Goal: Task Accomplishment & Management: Use online tool/utility

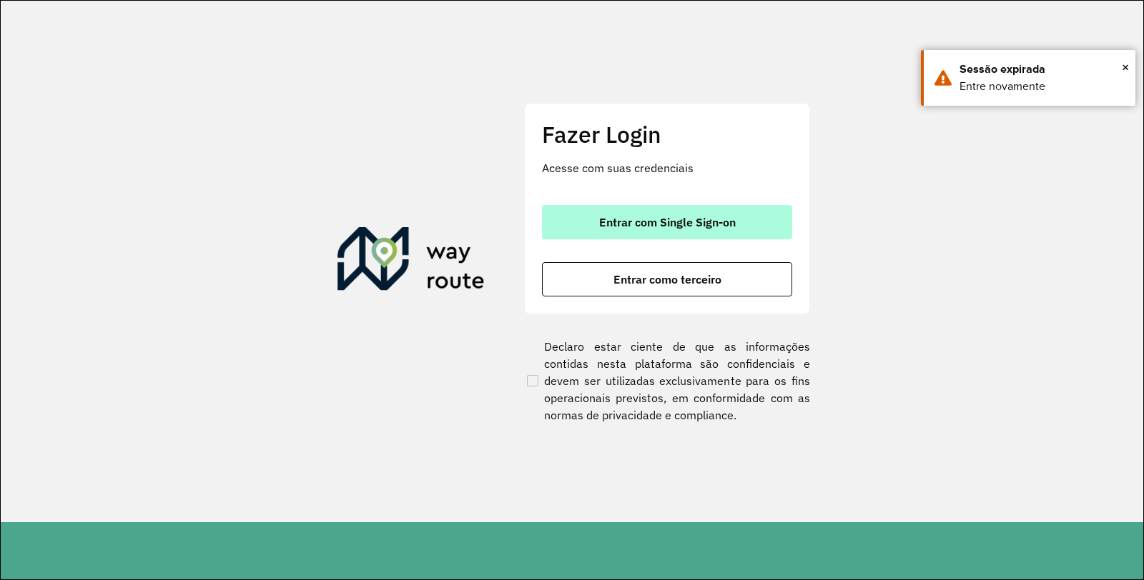
click at [681, 222] on span "Entrar com Single Sign-on" at bounding box center [667, 222] width 137 height 11
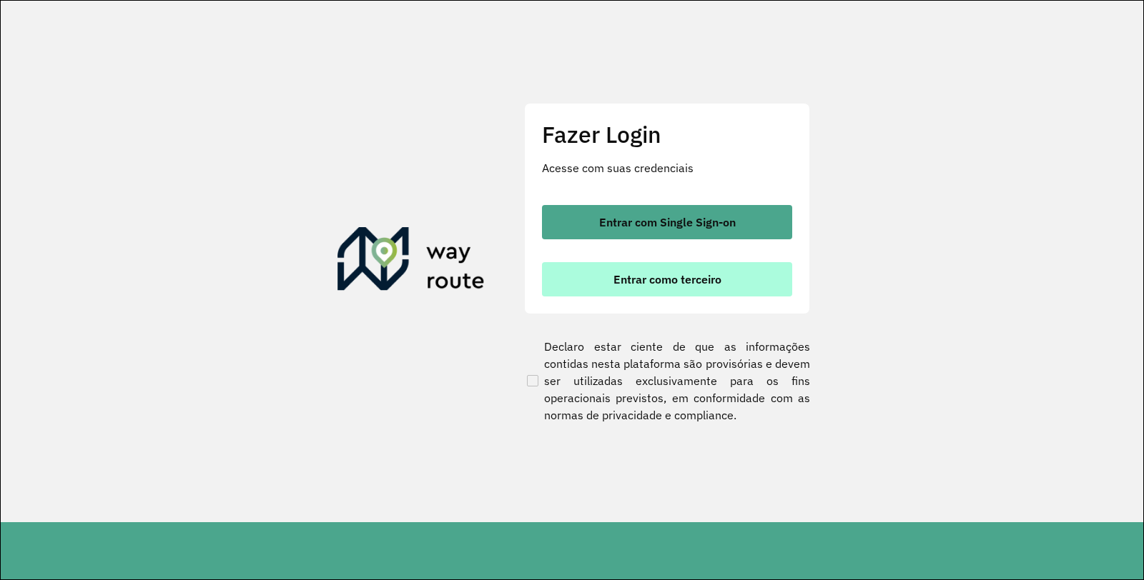
click at [698, 285] on font "Entrar como terceiro" at bounding box center [667, 279] width 108 height 14
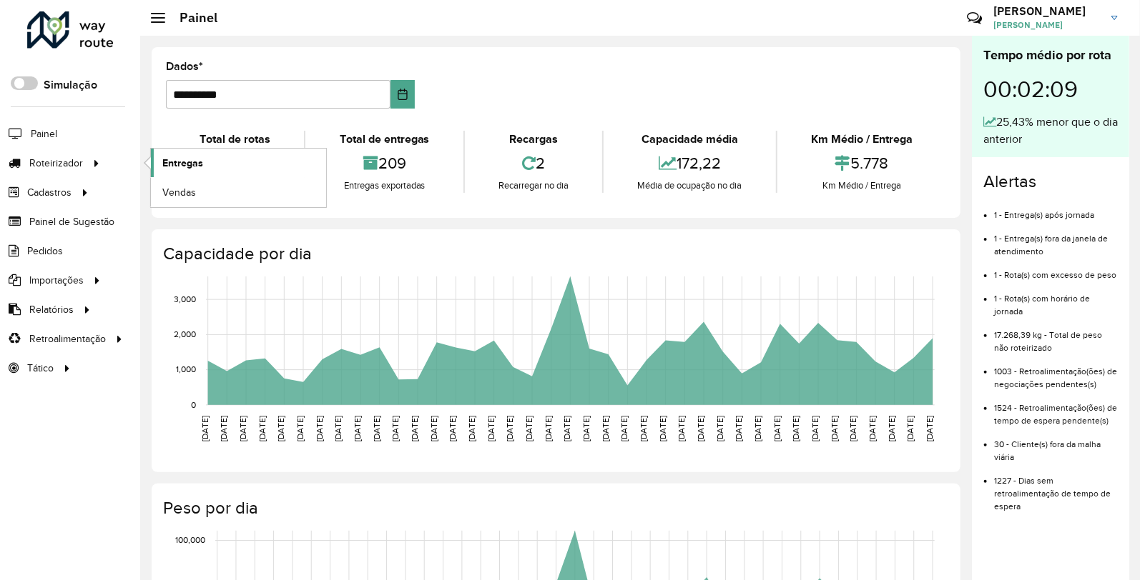
click at [191, 164] on font "Entregas" at bounding box center [182, 162] width 41 height 11
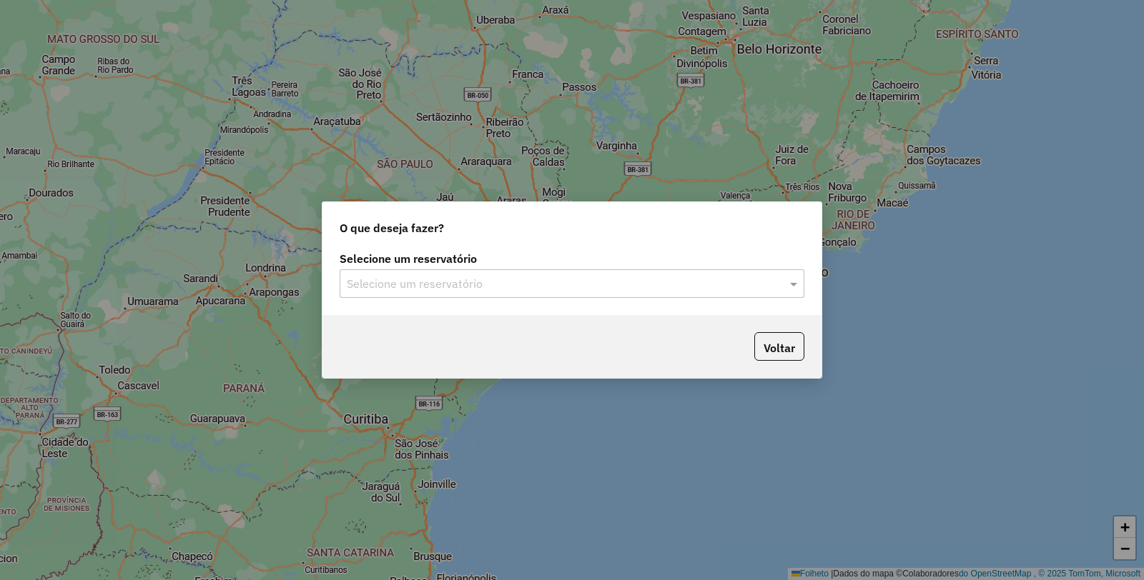
click at [563, 290] on input "text" at bounding box center [558, 284] width 422 height 17
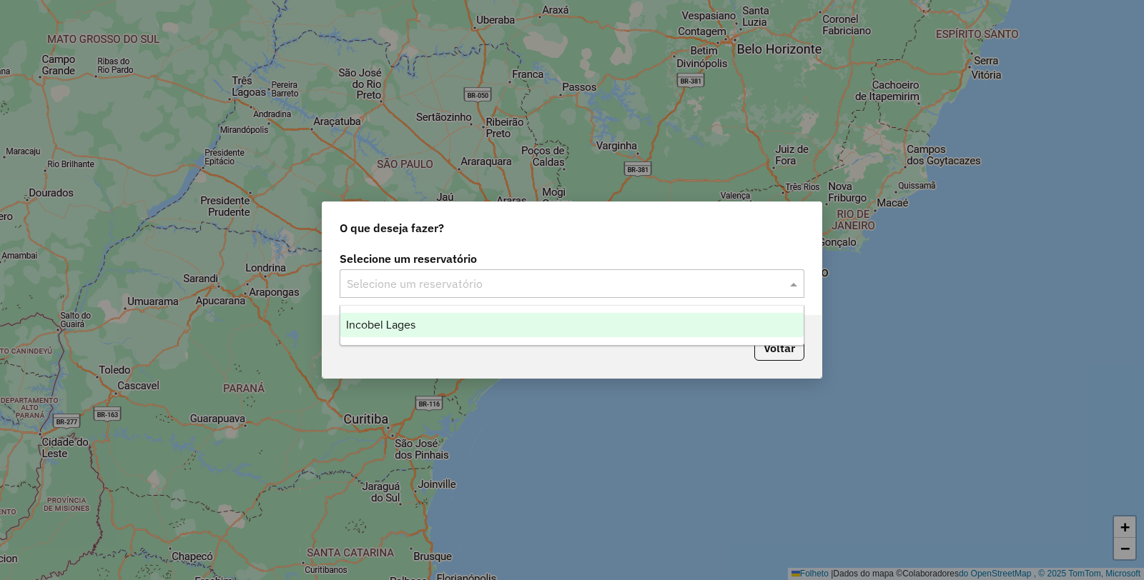
click at [435, 324] on div "Incobel Lages" at bounding box center [571, 325] width 463 height 24
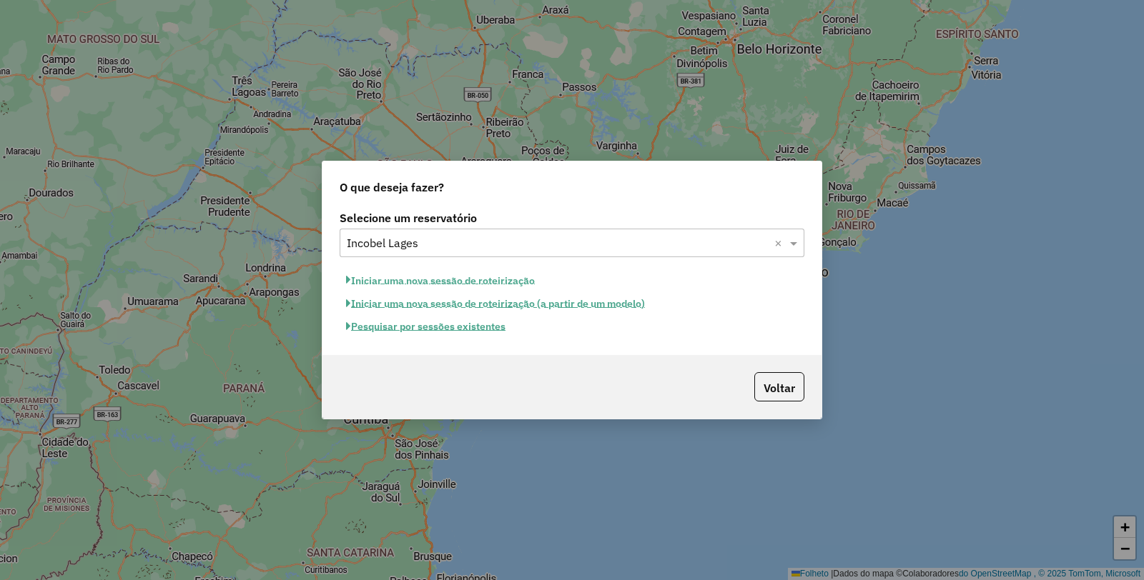
click at [448, 330] on font "Pesquisar por sessões existentes" at bounding box center [428, 326] width 154 height 13
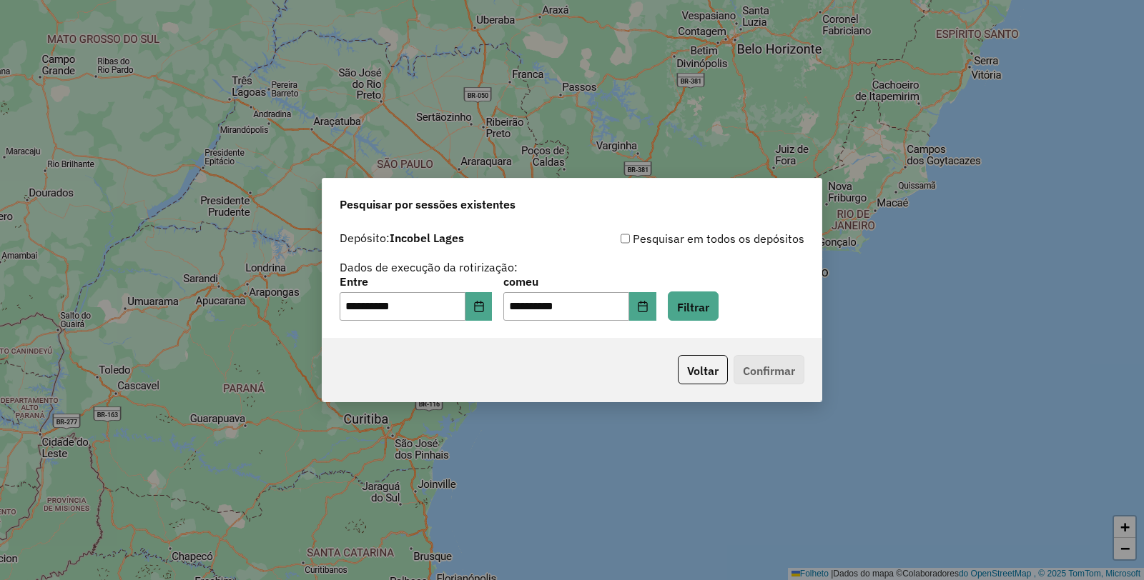
click at [727, 322] on div "**********" at bounding box center [571, 281] width 499 height 114
click at [718, 317] on button "Filtrar" at bounding box center [693, 306] width 51 height 29
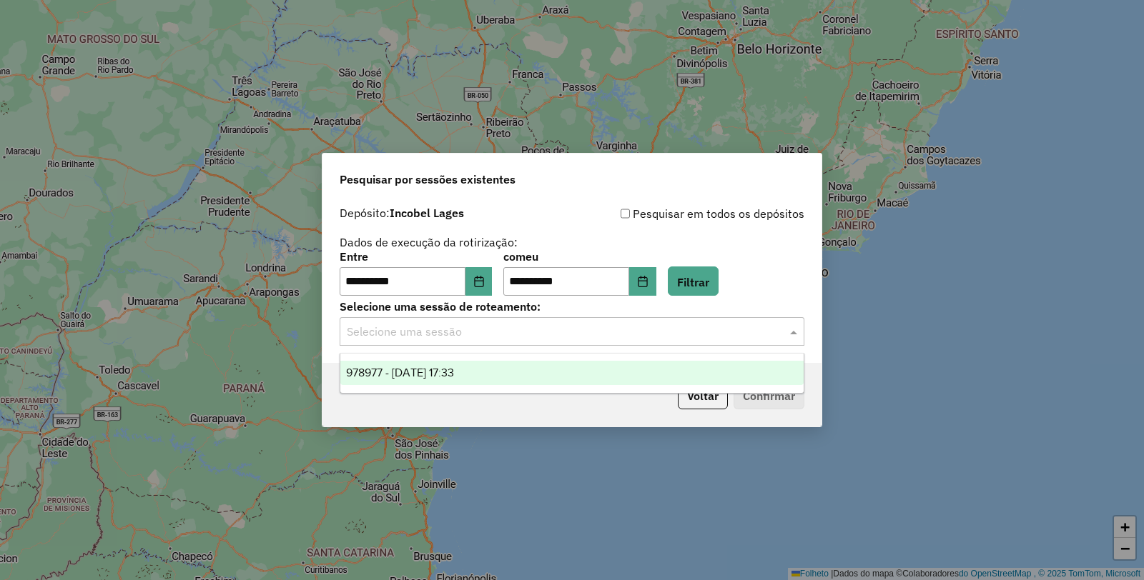
click at [463, 332] on input "text" at bounding box center [558, 332] width 422 height 17
click at [433, 373] on font "978977 - 14/08/2025 17:33" at bounding box center [400, 373] width 108 height 12
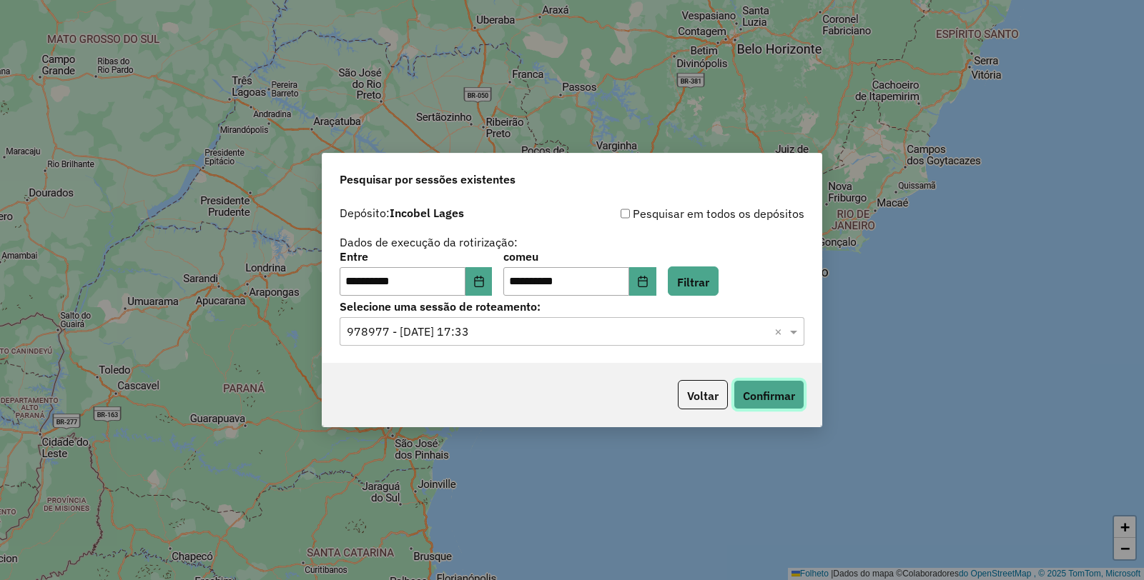
click at [746, 391] on font "Confirmar" at bounding box center [769, 396] width 52 height 14
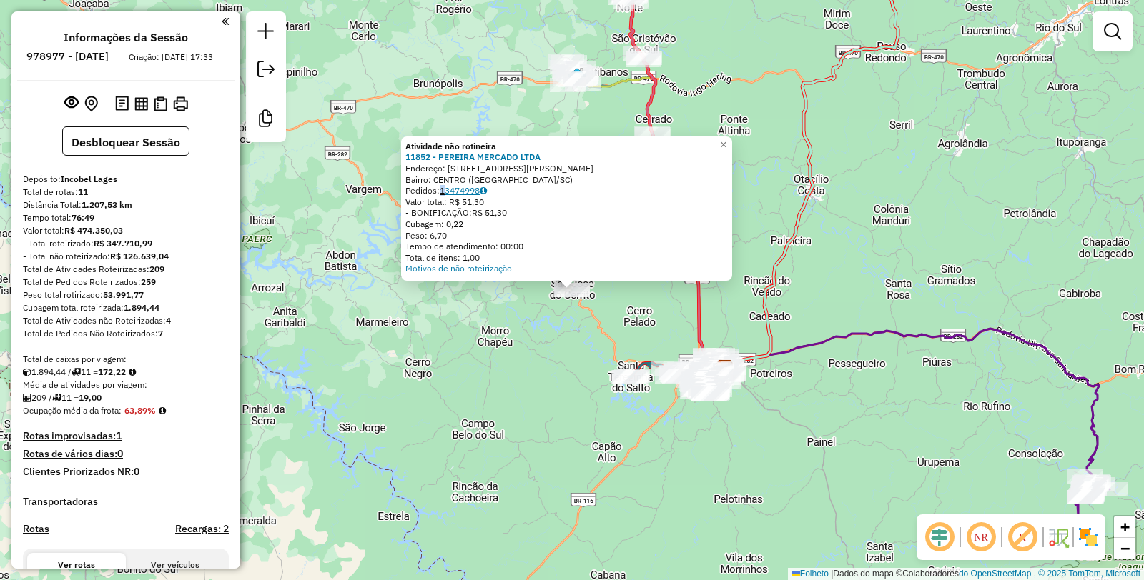
drag, startPoint x: 443, startPoint y: 192, endPoint x: 462, endPoint y: 188, distance: 18.9
click at [456, 189] on div "Pedidos: 13474998" at bounding box center [566, 190] width 322 height 11
click at [473, 188] on font "13474998" at bounding box center [460, 190] width 40 height 11
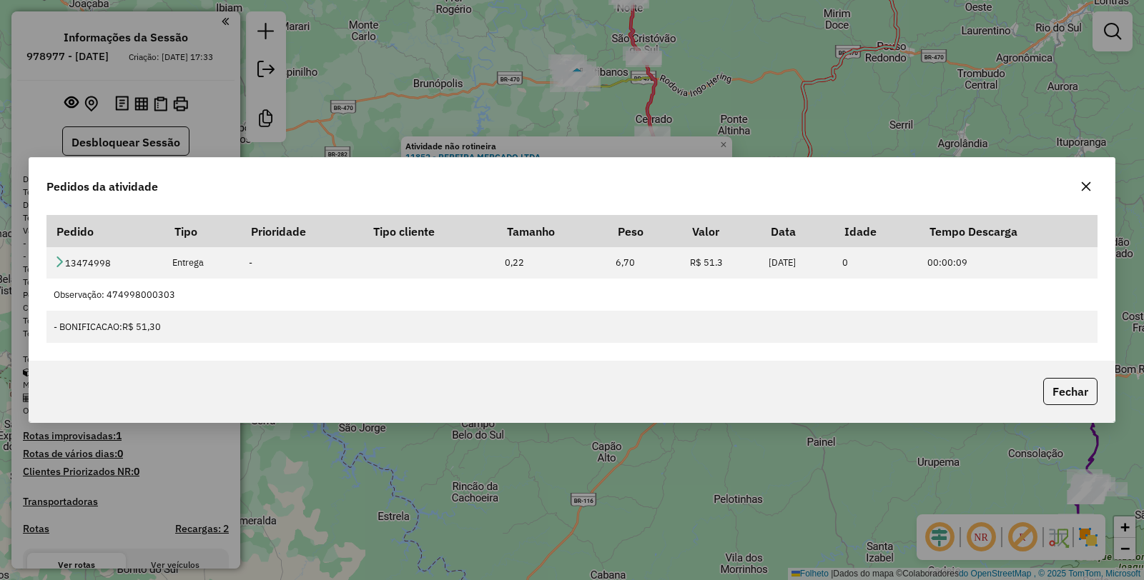
click at [473, 188] on div "Pedidos da atividade" at bounding box center [571, 183] width 1085 height 51
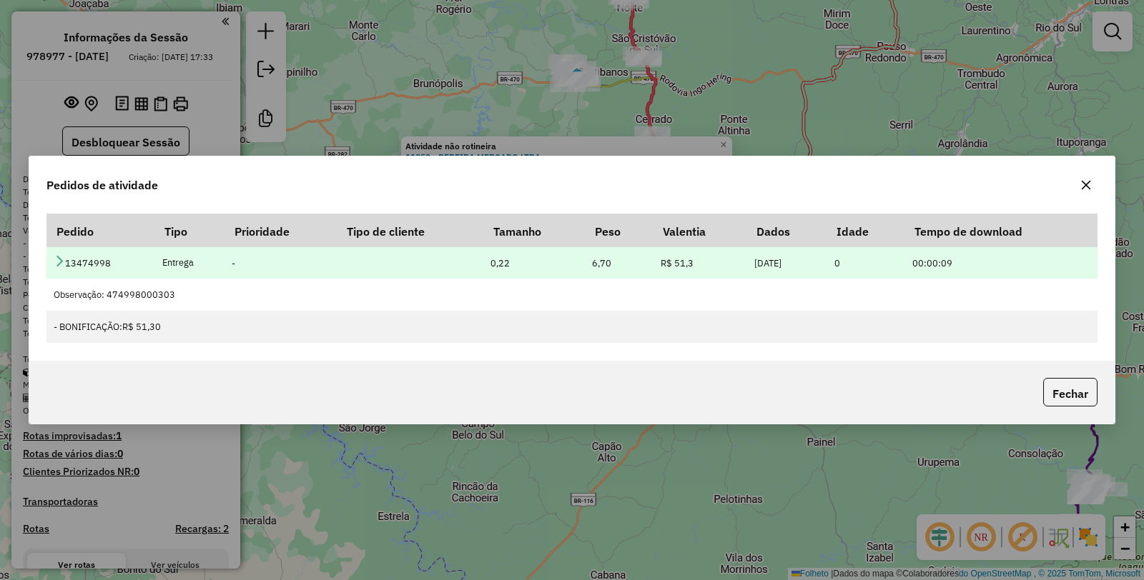
click at [63, 263] on icon at bounding box center [59, 260] width 11 height 11
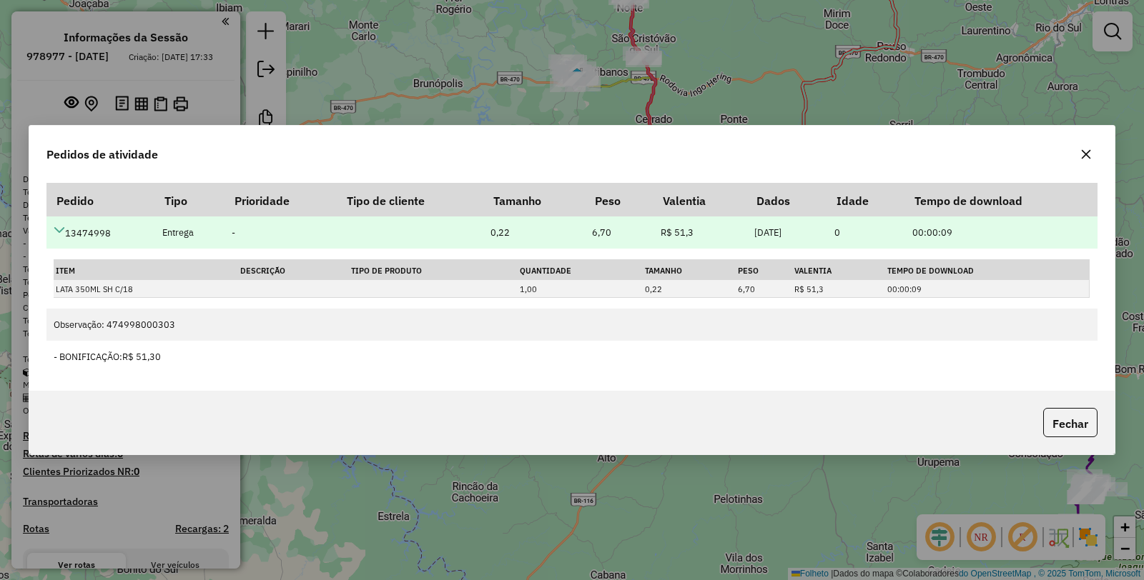
click at [63, 227] on icon at bounding box center [59, 229] width 11 height 11
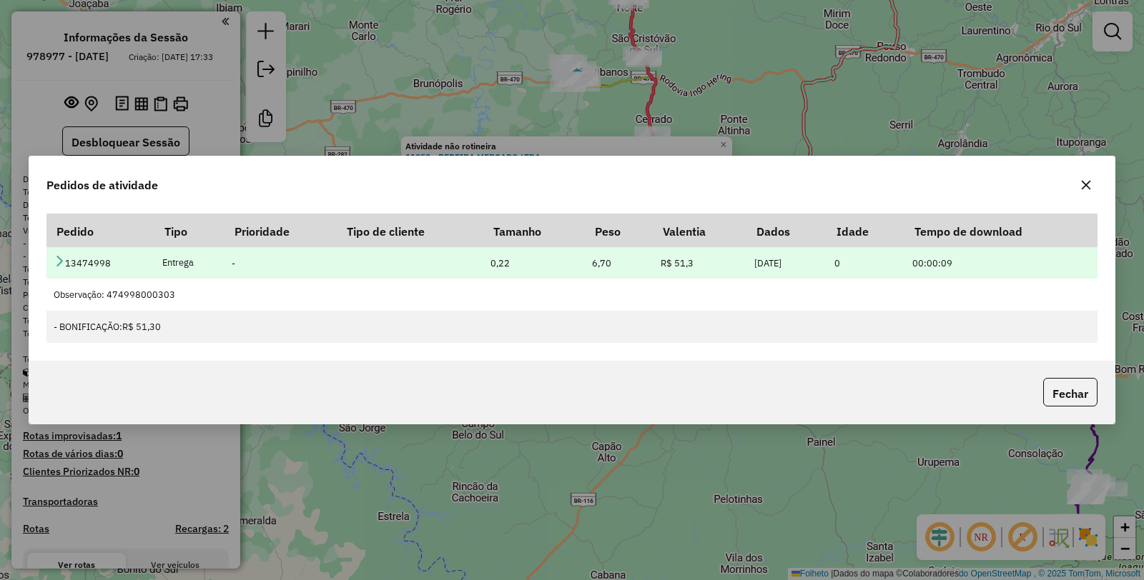
click at [54, 265] on icon at bounding box center [59, 260] width 11 height 11
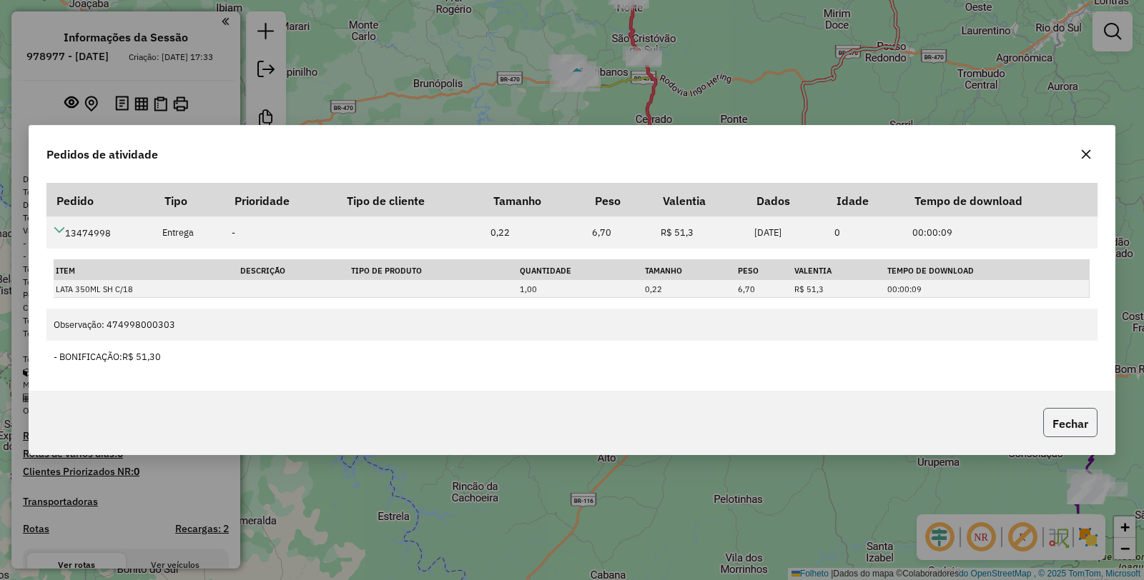
click at [1069, 423] on font "Fechar" at bounding box center [1070, 424] width 36 height 14
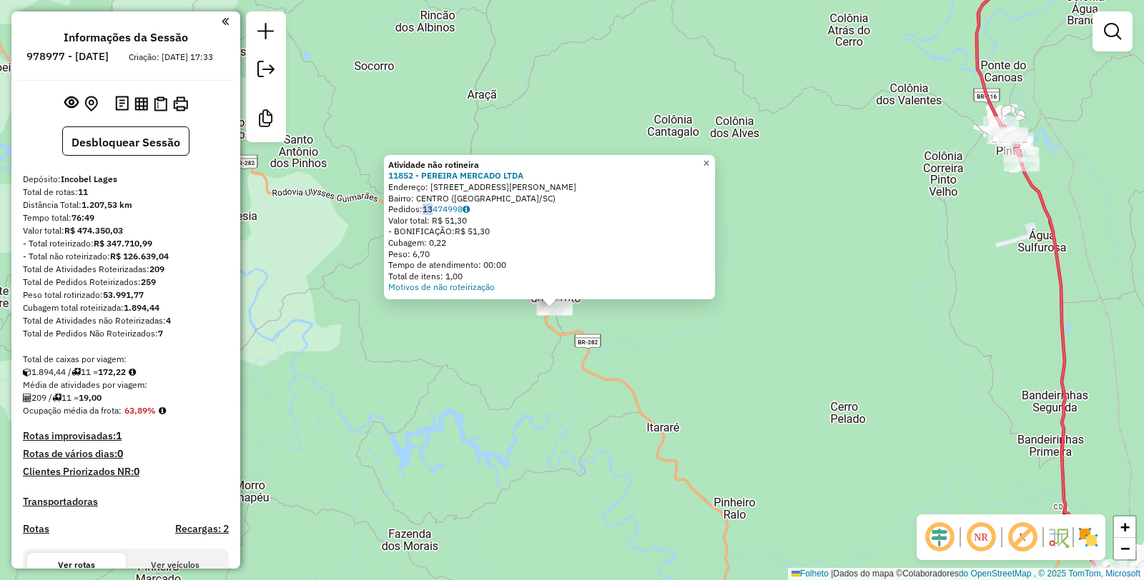
click at [709, 160] on font "×" at bounding box center [706, 163] width 6 height 12
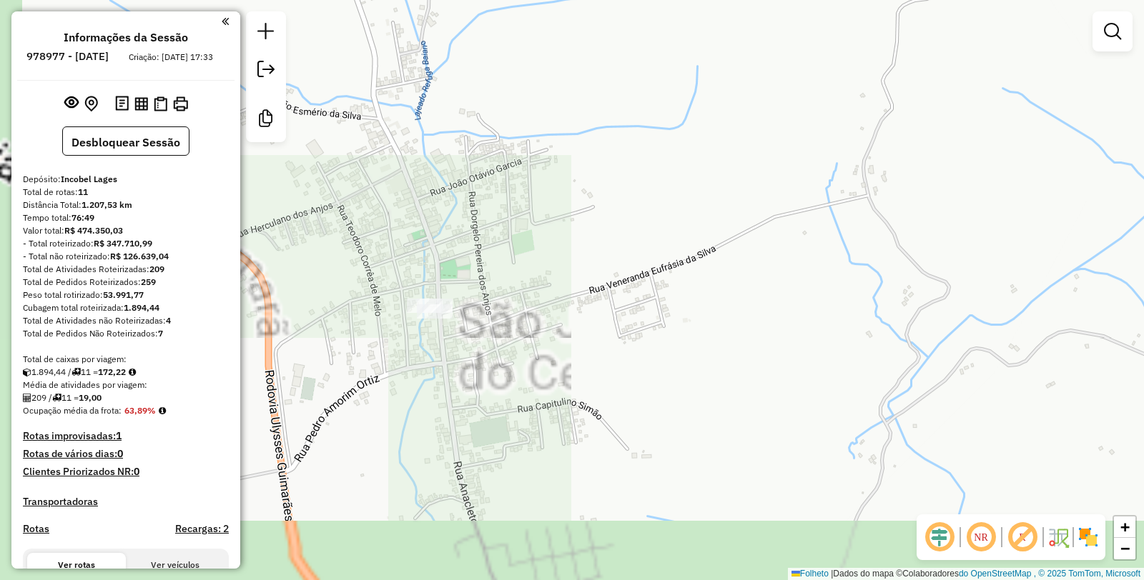
drag, startPoint x: 423, startPoint y: 361, endPoint x: 540, endPoint y: 277, distance: 144.0
click at [540, 277] on div "Janela de atendimento Grau de atendimento Capacidade Transportadoras Veículos C…" at bounding box center [572, 290] width 1144 height 580
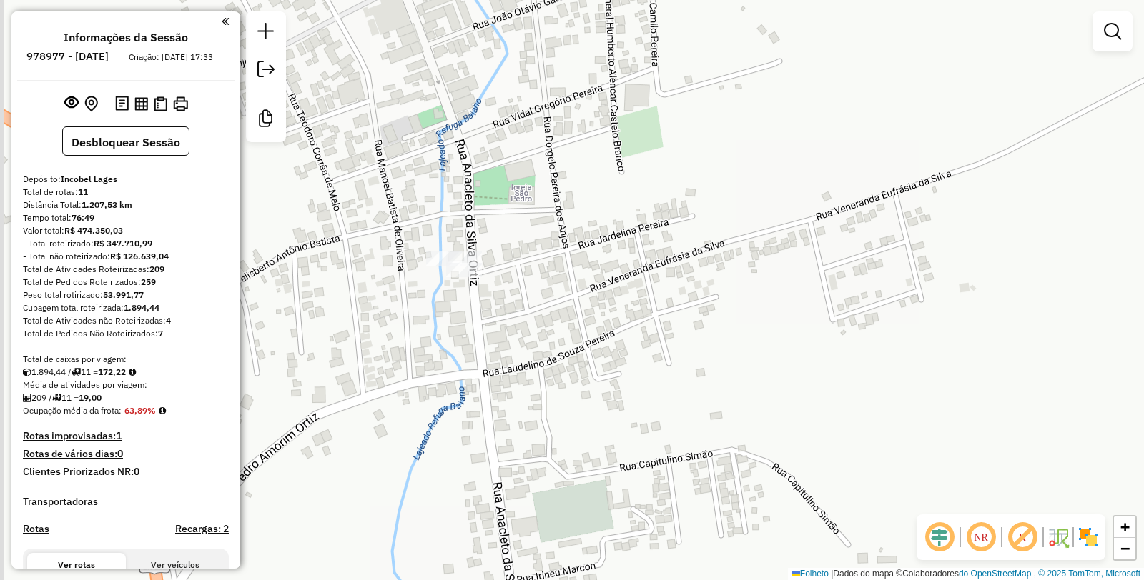
drag, startPoint x: 422, startPoint y: 276, endPoint x: 532, endPoint y: 214, distance: 126.1
click at [531, 213] on div "Janela de atendimento Grau de atendimento Capacidade Transportadoras Veículos C…" at bounding box center [572, 290] width 1144 height 580
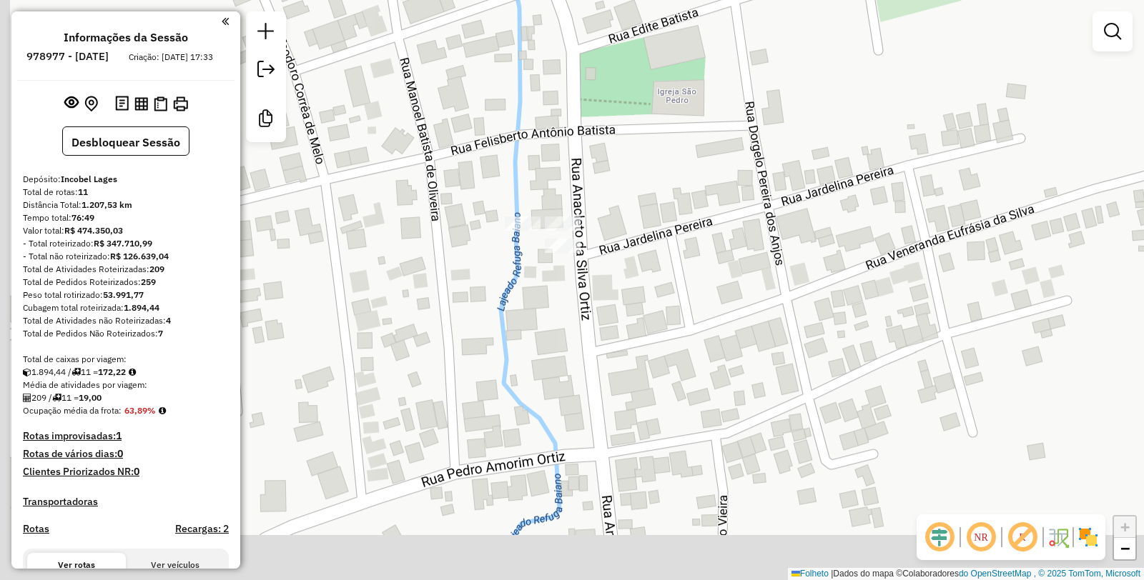
drag, startPoint x: 476, startPoint y: 234, endPoint x: 593, endPoint y: 210, distance: 119.7
click at [603, 187] on div "Janela de atendimento Grau de atendimento Capacidade Transportadoras Veículos C…" at bounding box center [572, 290] width 1144 height 580
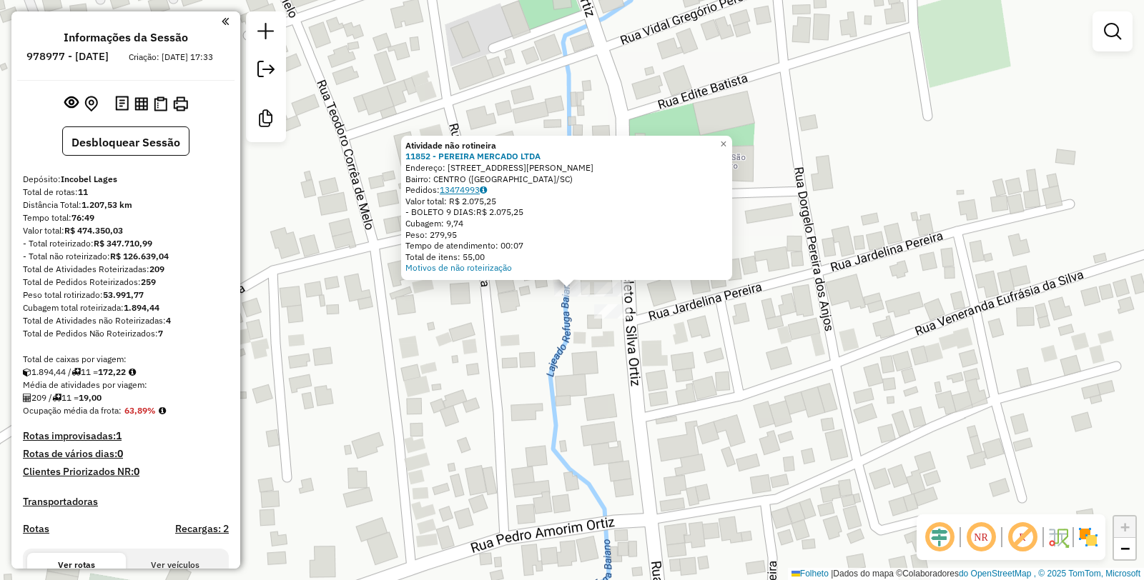
click at [475, 191] on font "13474993" at bounding box center [460, 189] width 40 height 11
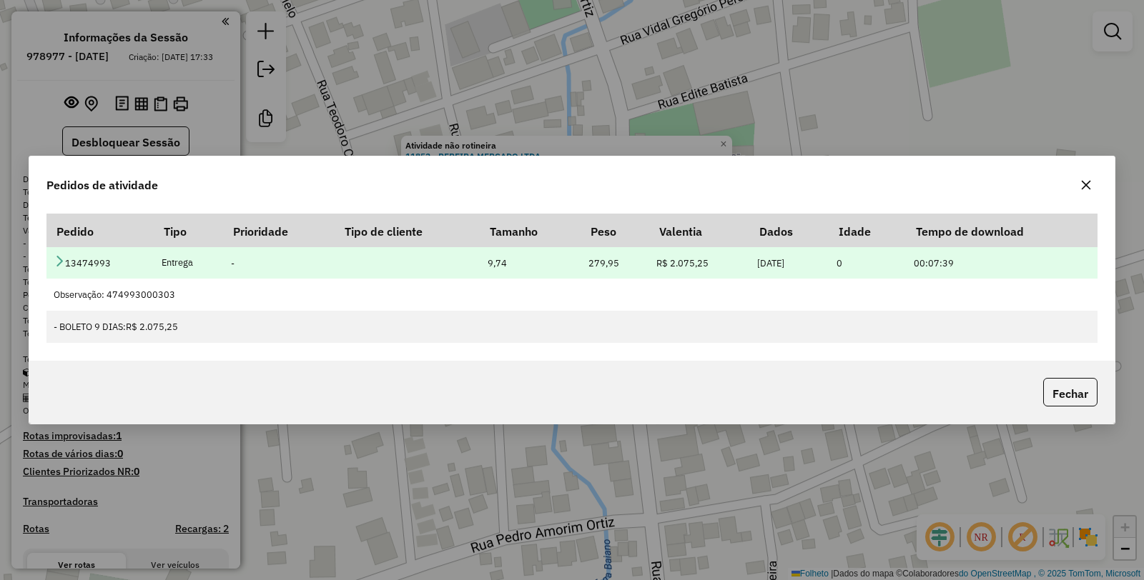
click at [58, 263] on icon at bounding box center [59, 260] width 11 height 11
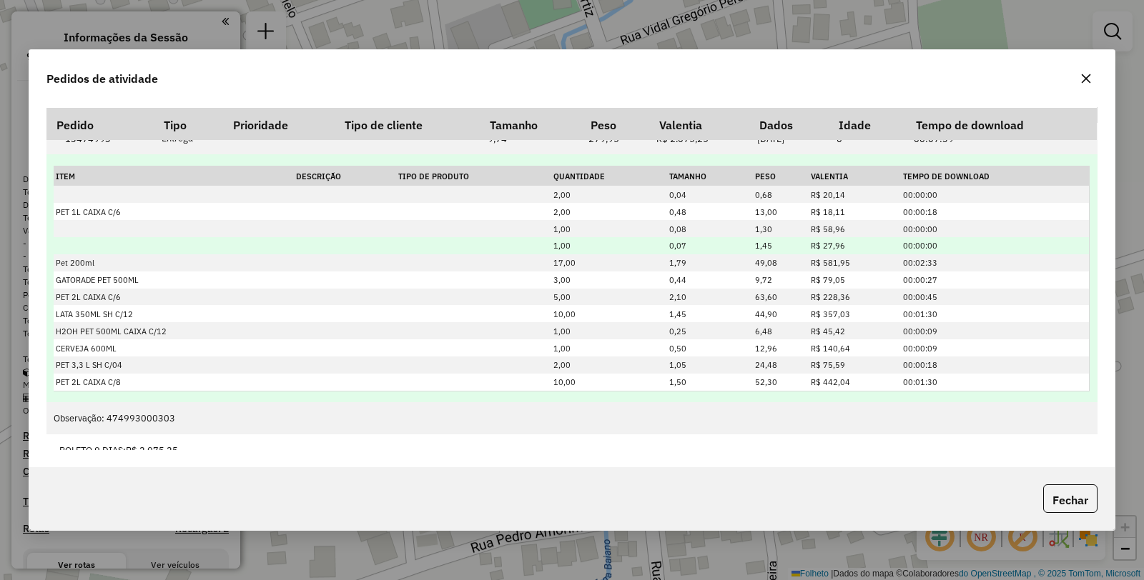
scroll to position [23, 0]
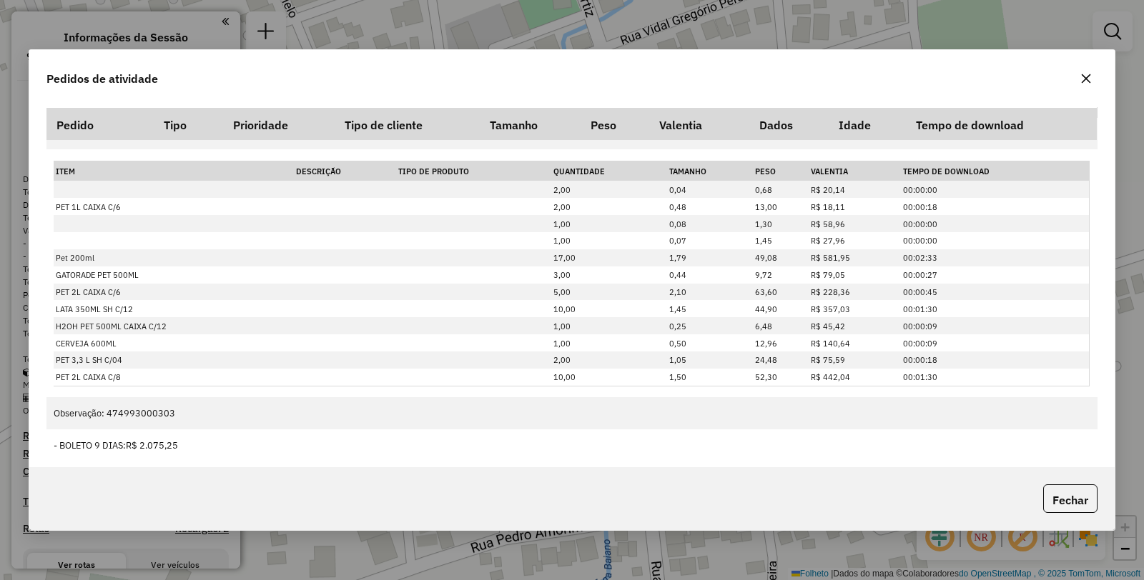
click at [1082, 79] on icon "button" at bounding box center [1085, 78] width 11 height 11
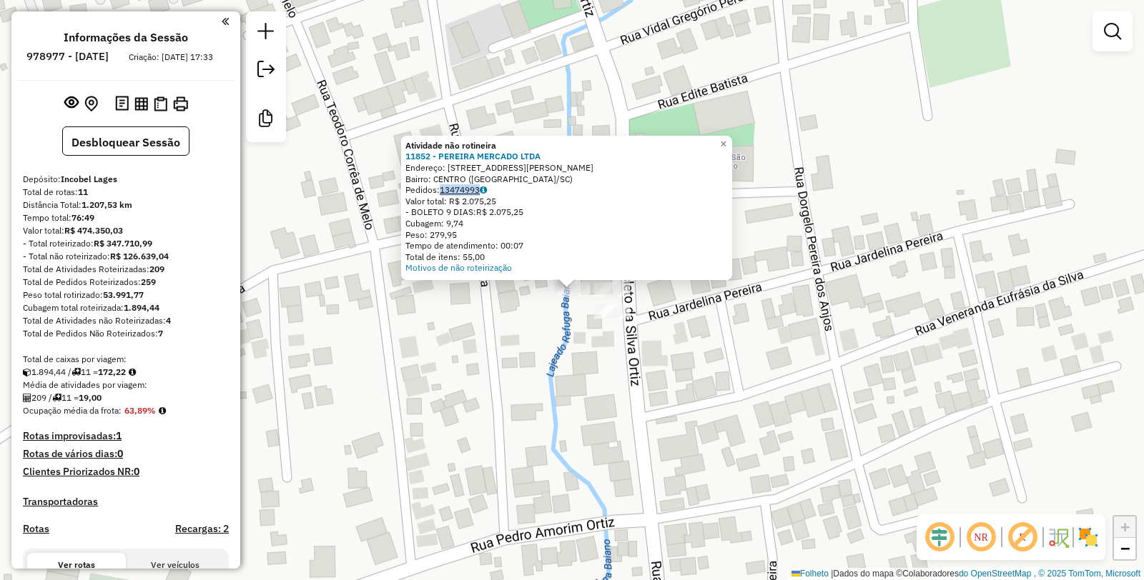
drag, startPoint x: 501, startPoint y: 191, endPoint x: 445, endPoint y: 192, distance: 56.5
click at [445, 192] on div "Pedidos: 13474993" at bounding box center [566, 189] width 322 height 11
copy font "13474993"
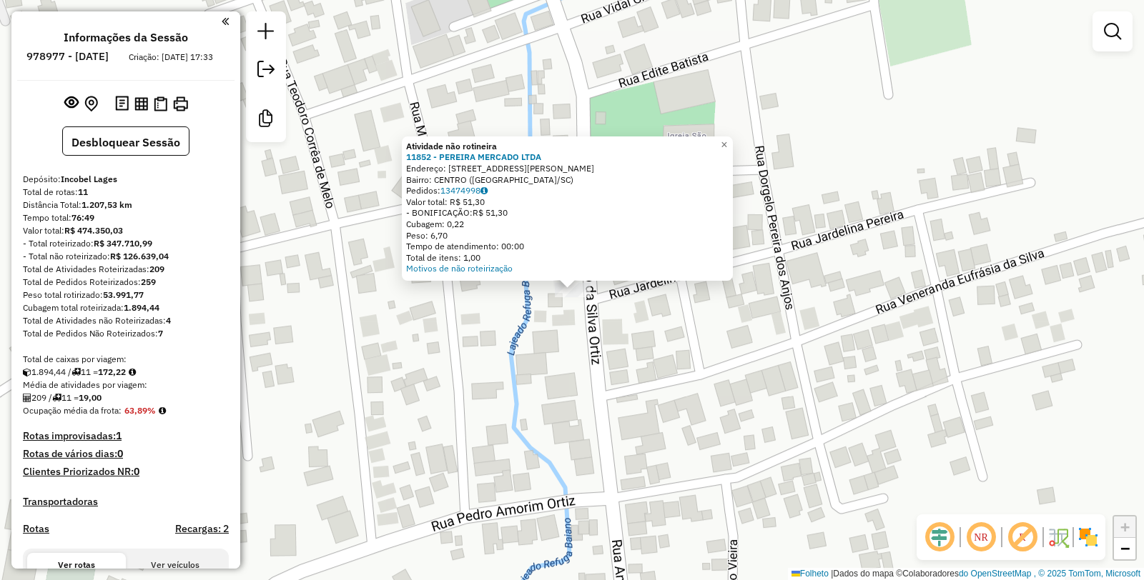
drag, startPoint x: 528, startPoint y: 330, endPoint x: 523, endPoint y: 320, distance: 11.5
click at [527, 330] on div "Atividade não rotineira 11852 - PEREIRA MERCADO LTDA Endereço: R ANACLETO DA [P…" at bounding box center [572, 290] width 1144 height 580
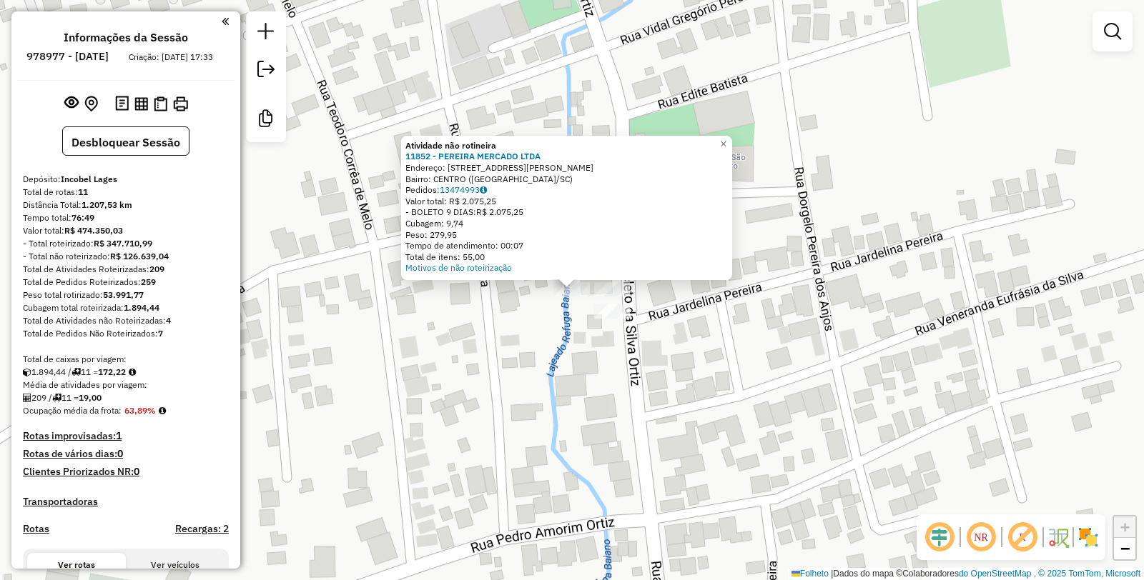
drag, startPoint x: 629, startPoint y: 380, endPoint x: 608, endPoint y: 327, distance: 57.7
click at [630, 377] on div "Atividade não rotineira 11852 - PEREIRA MERCADO LTDA Endereço: R ANACLETO DA [P…" at bounding box center [572, 290] width 1144 height 580
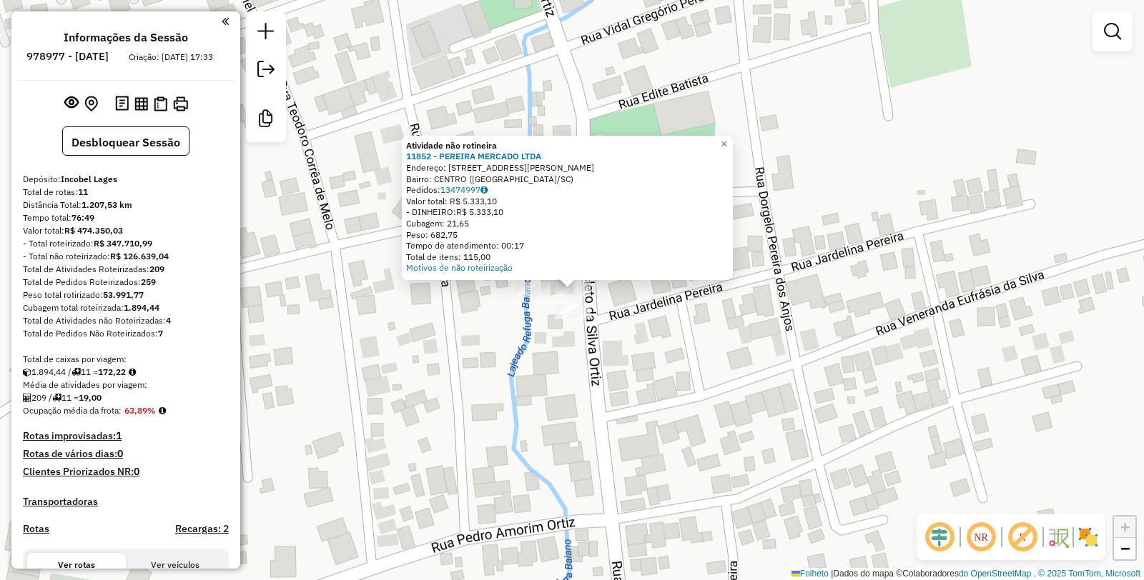
click at [570, 347] on div "Atividade não rotineira 11852 - PEREIRA MERCADO LTDA Endereço: R [PERSON_NAME] …" at bounding box center [572, 290] width 1144 height 580
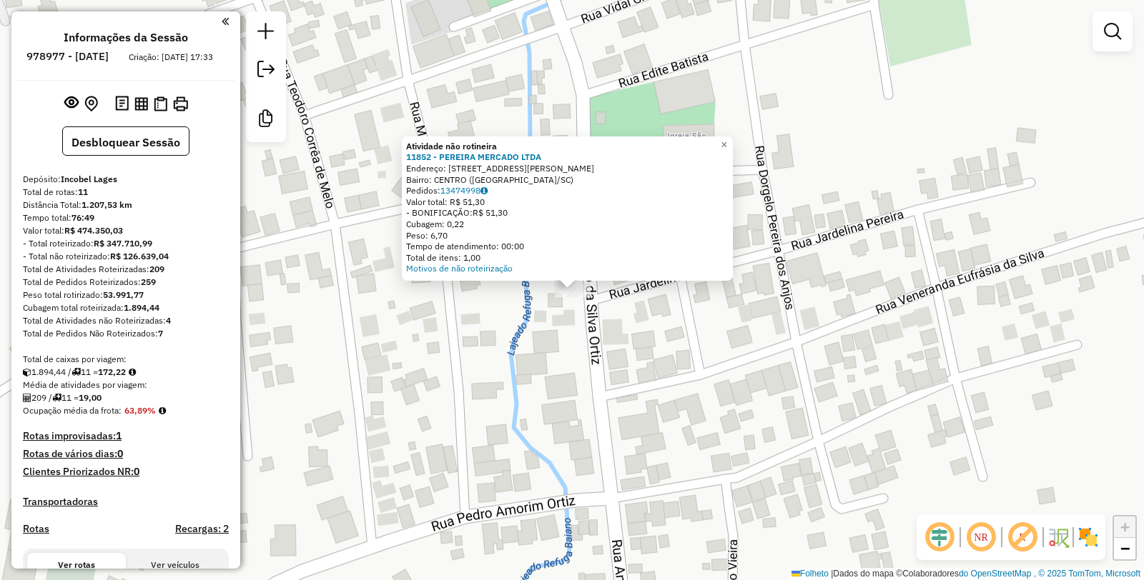
click at [490, 345] on div "Atividade não rotineira 11852 - PEREIRA MERCADO LTDA Endereço: R ANACLETO DA [P…" at bounding box center [572, 290] width 1144 height 580
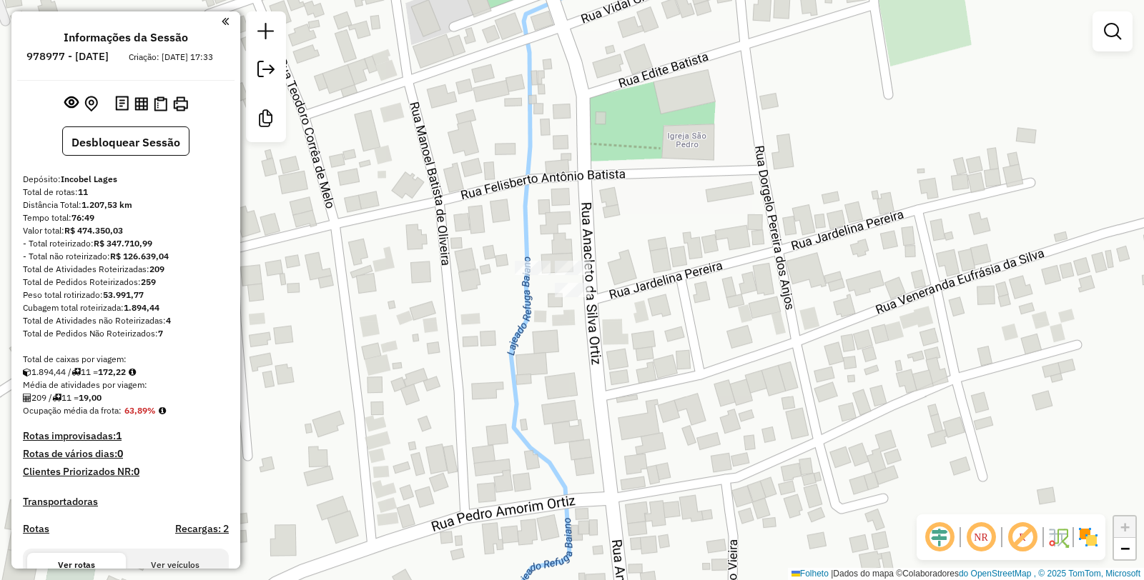
click at [532, 275] on div at bounding box center [533, 268] width 36 height 14
